Goal: Find specific page/section: Find specific page/section

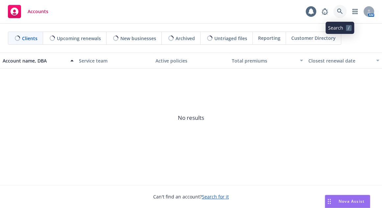
click at [342, 8] on link at bounding box center [339, 11] width 13 height 13
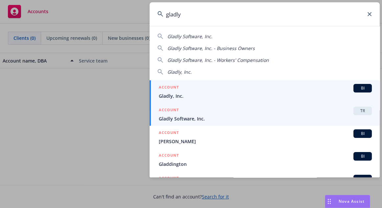
type input "gladly"
click at [193, 120] on span "Gladly Software, Inc." at bounding box center [265, 118] width 213 height 7
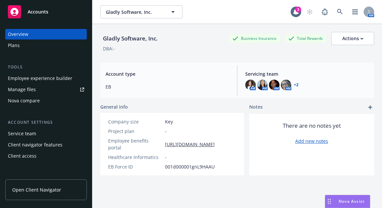
click at [47, 79] on div "Employee experience builder" at bounding box center [40, 78] width 64 height 11
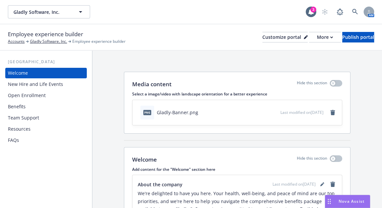
click at [46, 107] on div "Benefits" at bounding box center [46, 106] width 76 height 11
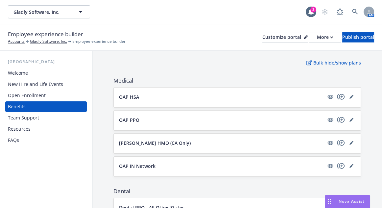
scroll to position [89, 0]
